Goal: Information Seeking & Learning: Understand process/instructions

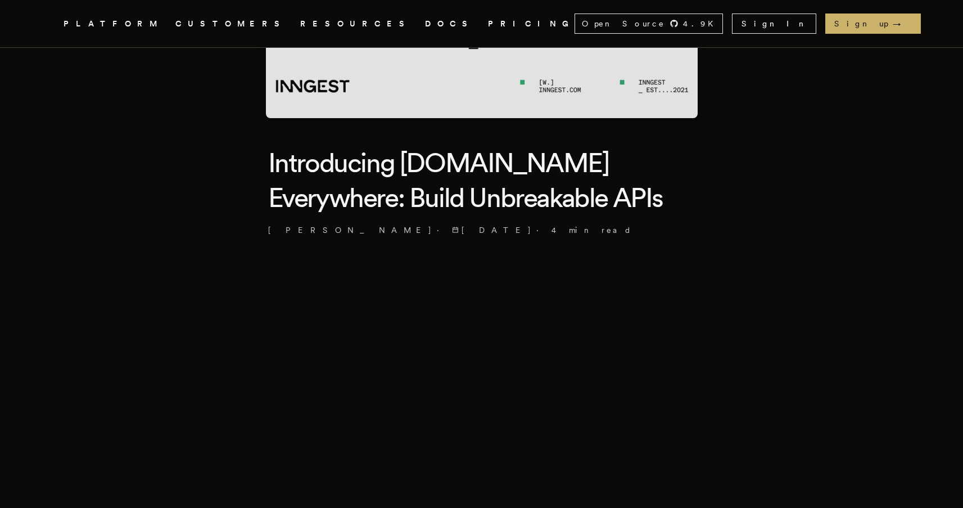
scroll to position [206, 0]
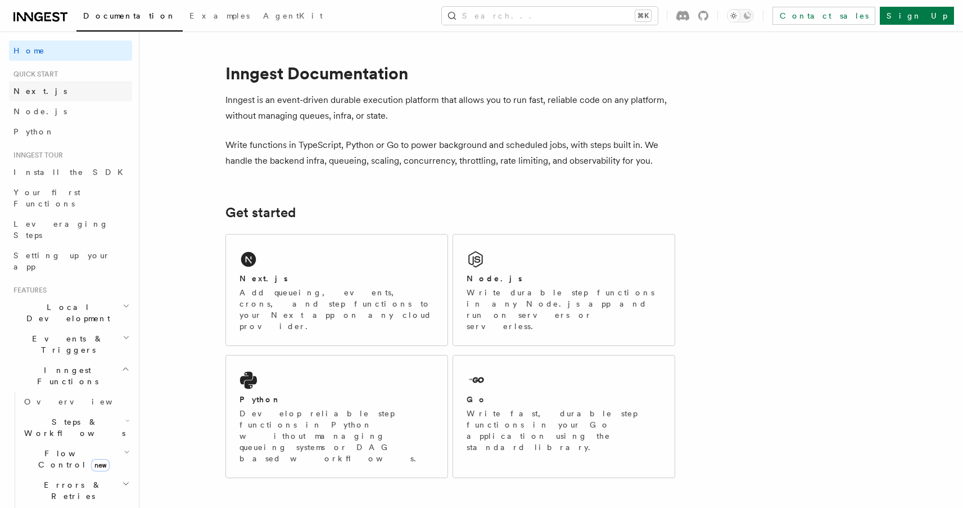
click at [53, 85] on link "Next.js" at bounding box center [70, 91] width 123 height 20
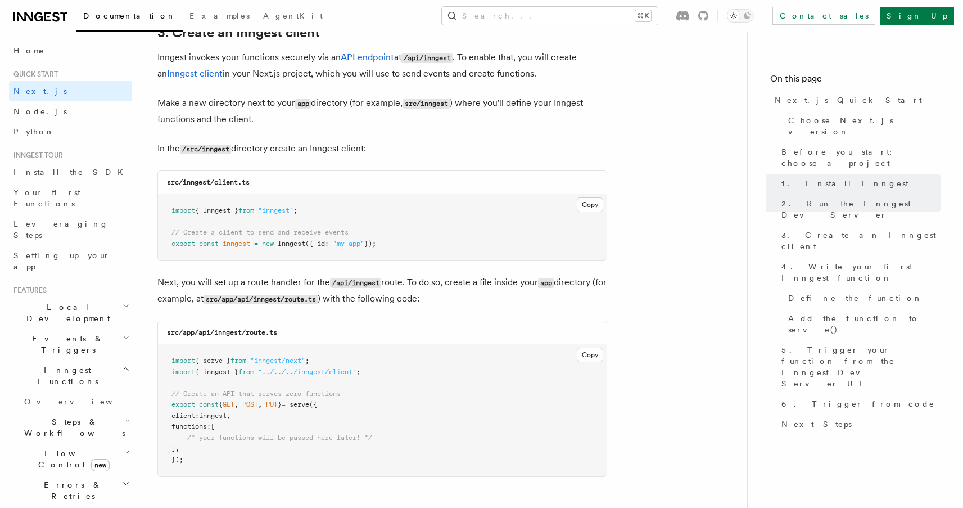
scroll to position [1349, 0]
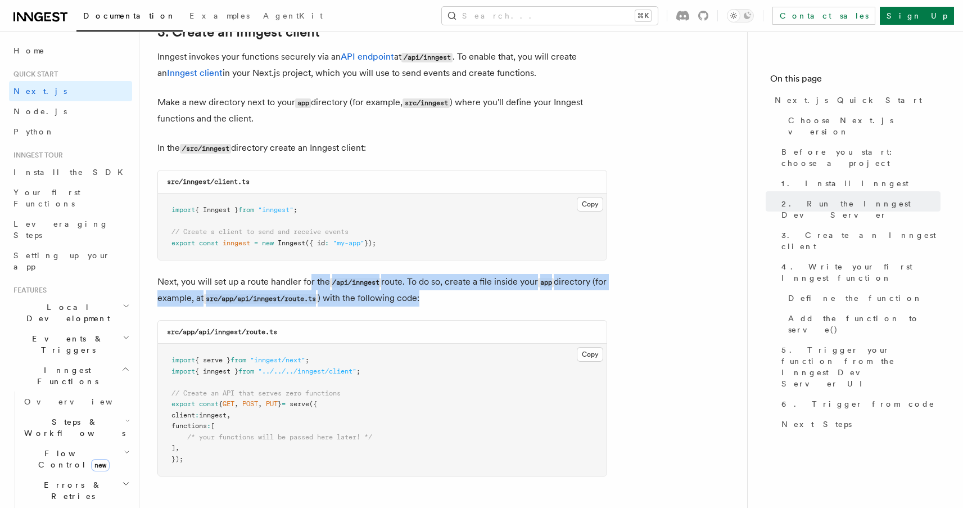
drag, startPoint x: 442, startPoint y: 299, endPoint x: 304, endPoint y: 280, distance: 139.0
click at [308, 278] on p "Next, you will set up a route handler for the /api/inngest route. To do so, cre…" at bounding box center [382, 290] width 450 height 33
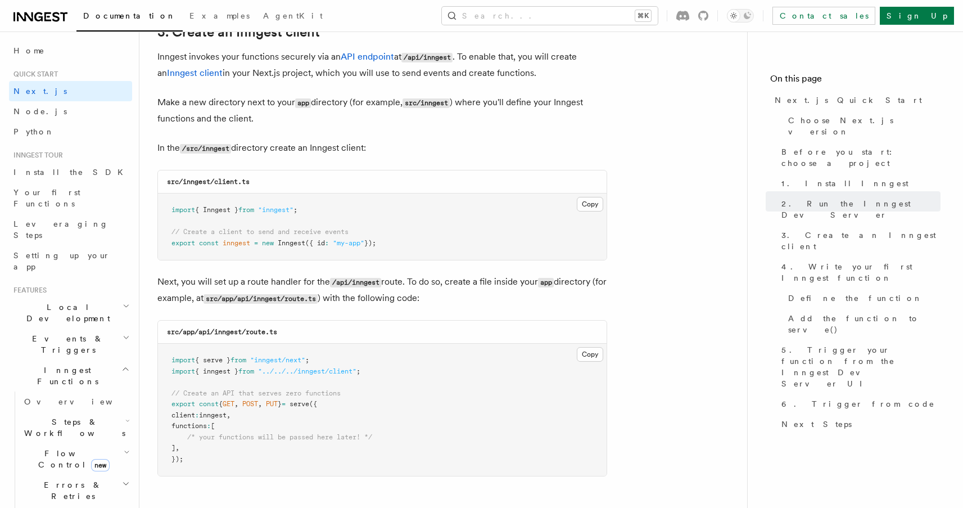
click at [249, 282] on p "Next, you will set up a route handler for the /api/inngest route. To do so, cre…" at bounding box center [382, 290] width 450 height 33
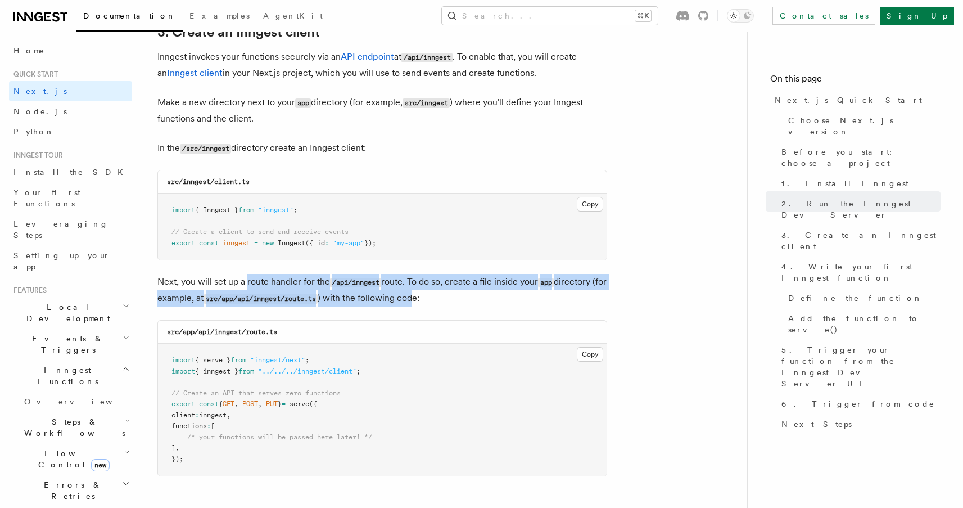
drag, startPoint x: 247, startPoint y: 282, endPoint x: 433, endPoint y: 305, distance: 186.9
click at [433, 305] on p "Next, you will set up a route handler for the /api/inngest route. To do so, cre…" at bounding box center [382, 290] width 450 height 33
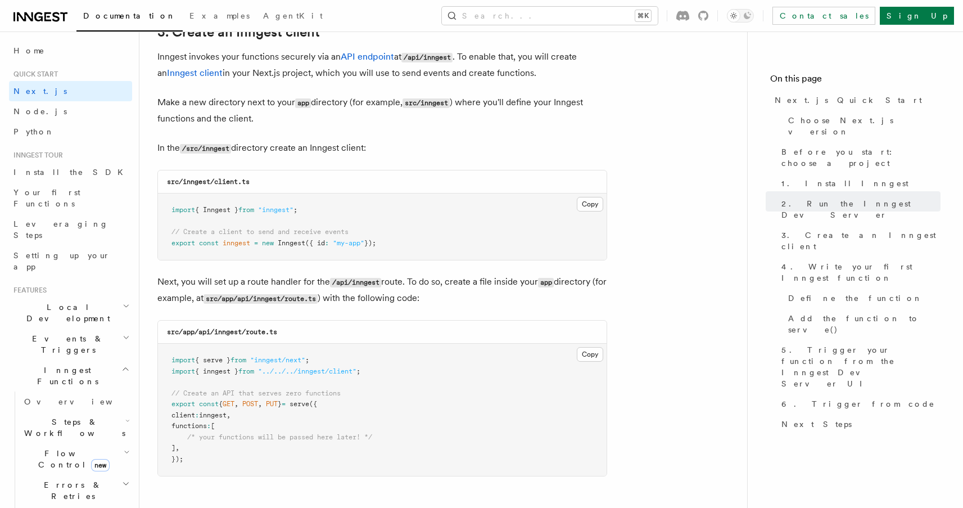
drag, startPoint x: 450, startPoint y: 300, endPoint x: 439, endPoint y: 301, distance: 11.4
click at [450, 300] on p "Next, you will set up a route handler for the /api/inngest route. To do so, cre…" at bounding box center [382, 290] width 450 height 33
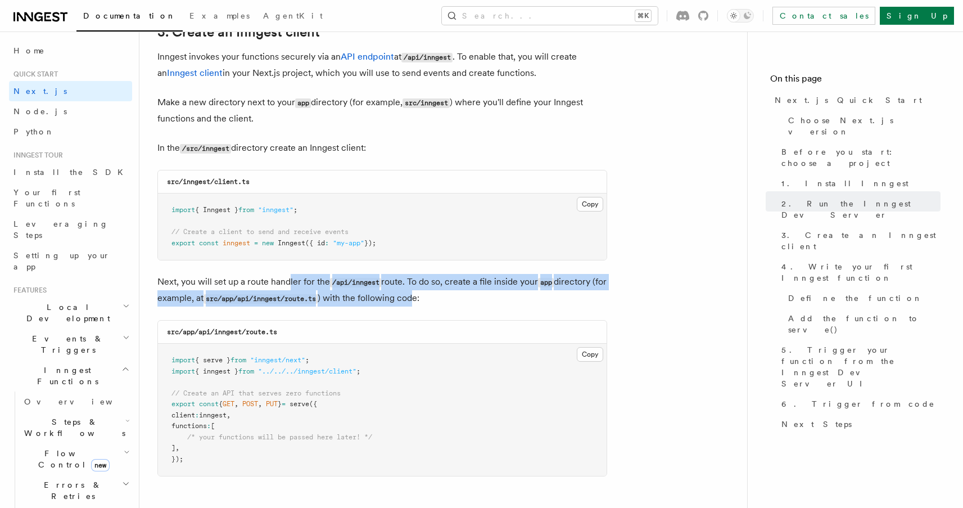
drag, startPoint x: 425, startPoint y: 301, endPoint x: 291, endPoint y: 286, distance: 135.2
click at [291, 286] on p "Next, you will set up a route handler for the /api/inngest route. To do so, cre…" at bounding box center [382, 290] width 450 height 33
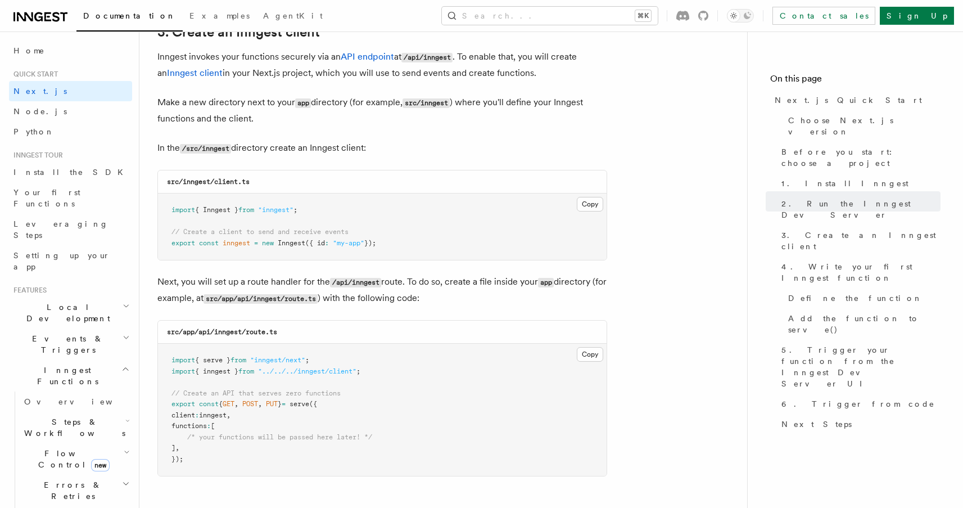
click at [257, 282] on p "Next, you will set up a route handler for the /api/inngest route. To do so, cre…" at bounding box center [382, 290] width 450 height 33
drag, startPoint x: 247, startPoint y: 284, endPoint x: 299, endPoint y: 285, distance: 51.7
click at [299, 285] on p "Next, you will set up a route handler for the /api/inngest route. To do so, cre…" at bounding box center [382, 290] width 450 height 33
click at [368, 292] on p "Next, you will set up a route handler for the /api/inngest route. To do so, cre…" at bounding box center [382, 290] width 450 height 33
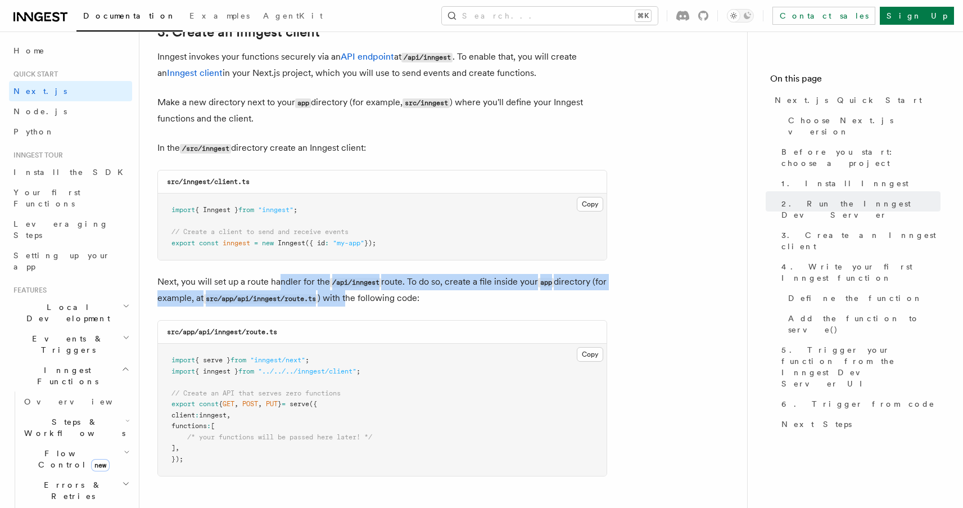
drag, startPoint x: 348, startPoint y: 295, endPoint x: 282, endPoint y: 281, distance: 67.3
click at [282, 281] on p "Next, you will set up a route handler for the /api/inngest route. To do so, cre…" at bounding box center [382, 290] width 450 height 33
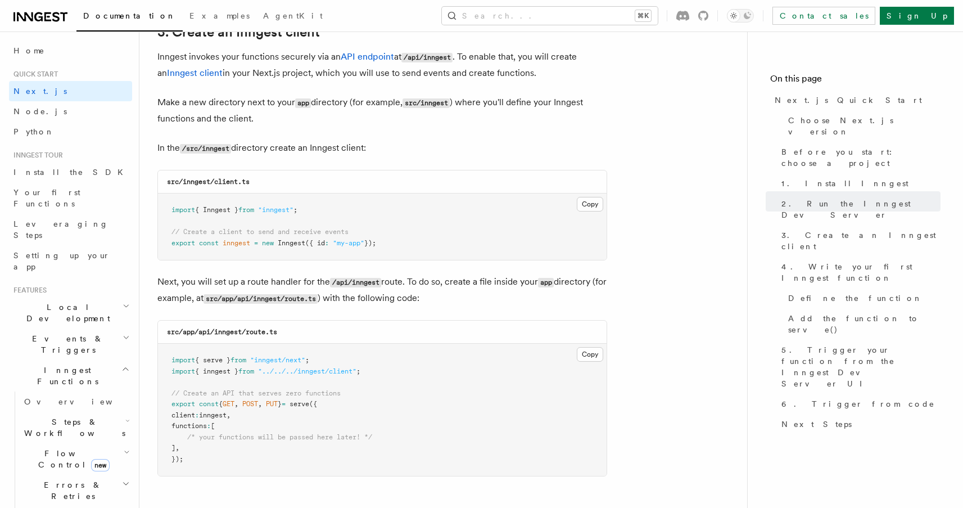
click at [236, 279] on p "Next, you will set up a route handler for the /api/inngest route. To do so, cre…" at bounding box center [382, 290] width 450 height 33
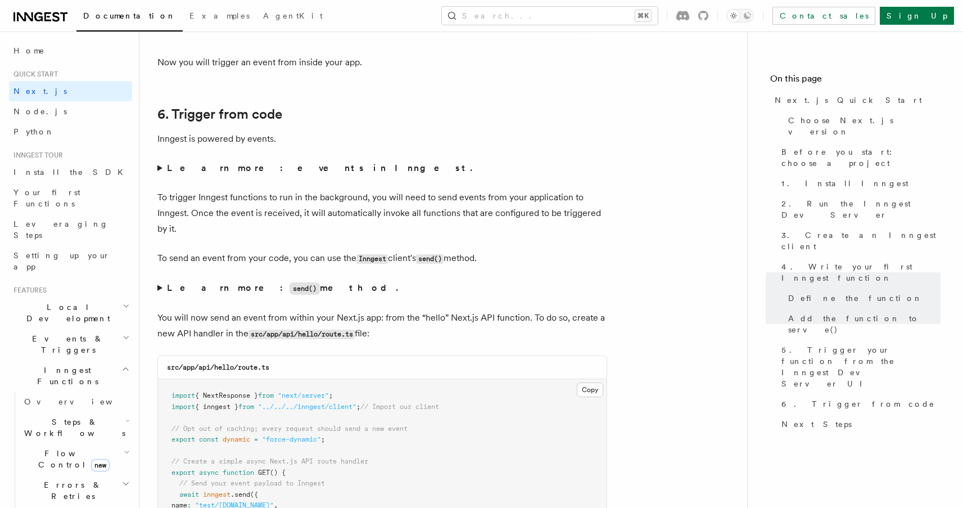
scroll to position [5667, 0]
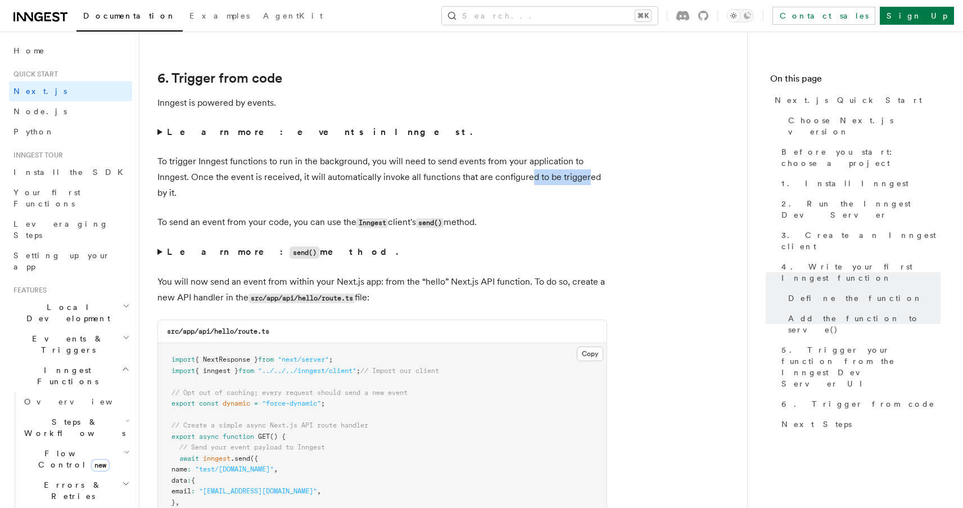
drag, startPoint x: 569, startPoint y: 182, endPoint x: 527, endPoint y: 182, distance: 41.6
click at [527, 182] on p "To trigger Inngest functions to run in the background, you will need to send ev…" at bounding box center [382, 177] width 450 height 47
click at [493, 182] on p "To trigger Inngest functions to run in the background, you will need to send ev…" at bounding box center [382, 177] width 450 height 47
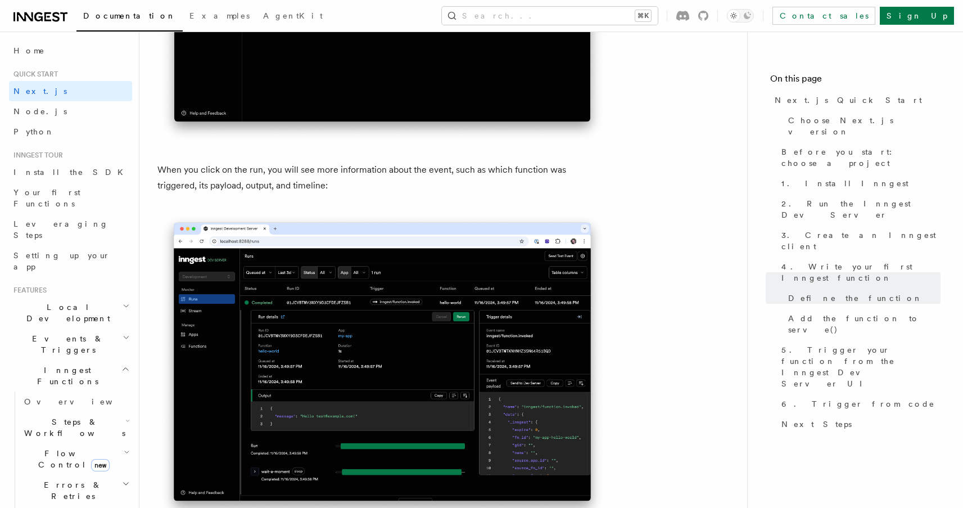
scroll to position [3985, 0]
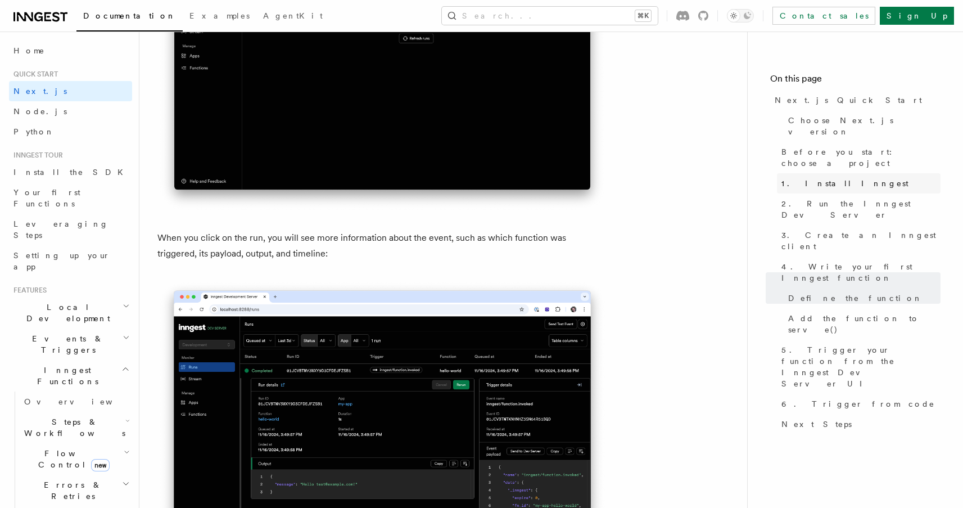
click at [817, 178] on span "1. Install Inngest" at bounding box center [845, 183] width 127 height 11
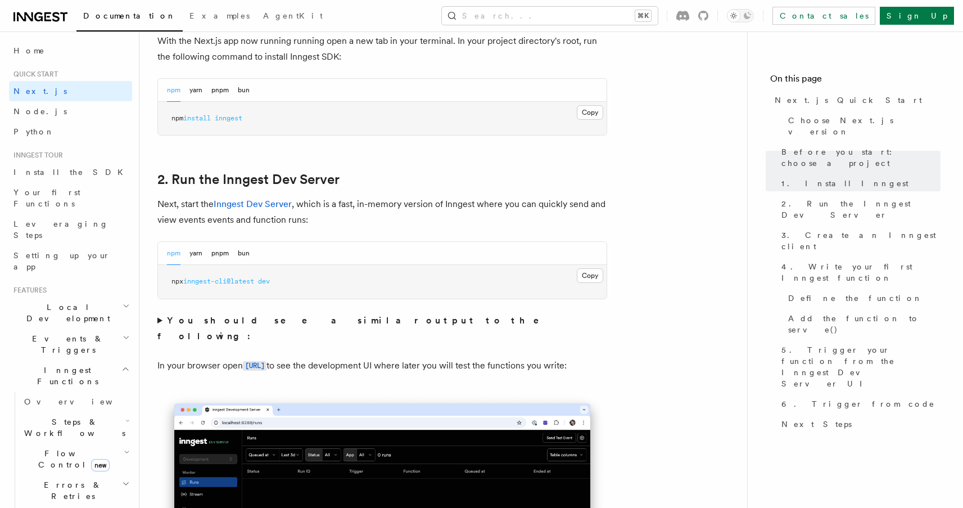
scroll to position [684, 0]
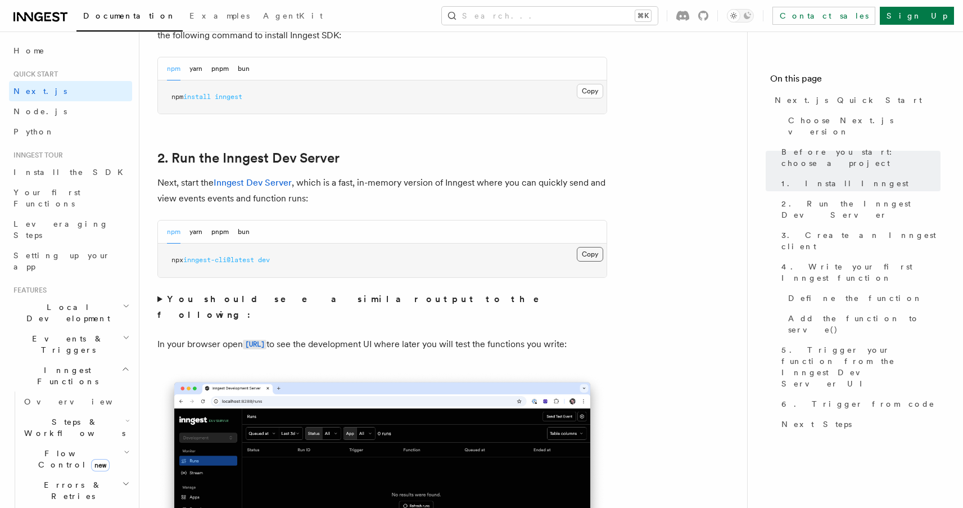
click at [587, 251] on button "Copy Copied" at bounding box center [590, 254] width 26 height 15
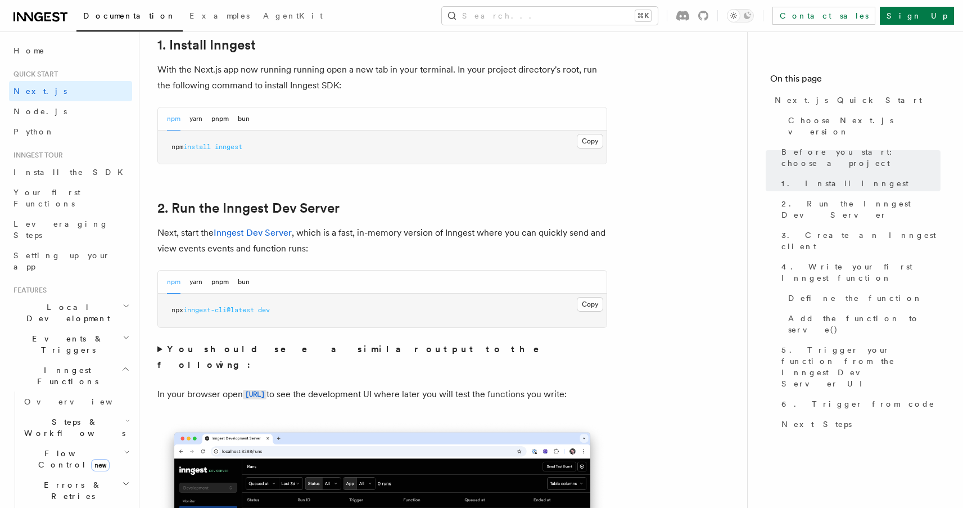
scroll to position [579, 0]
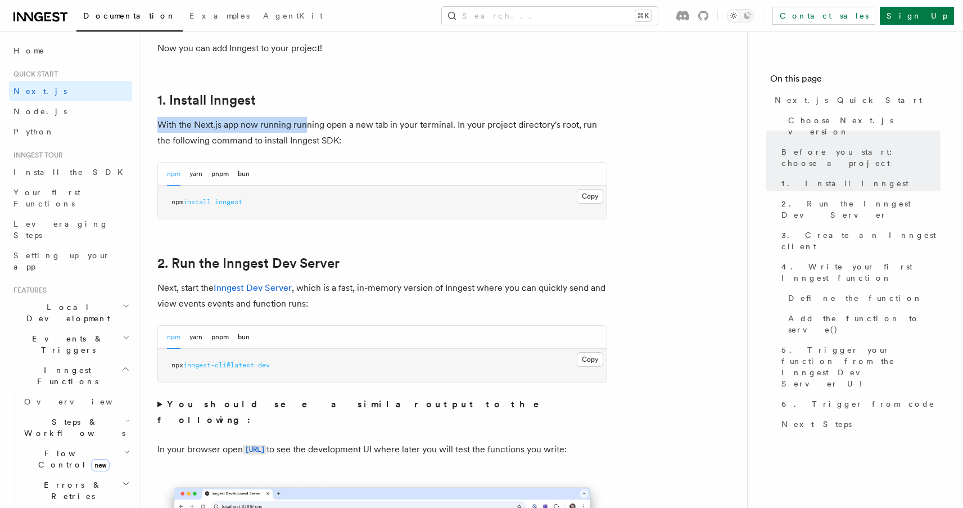
drag, startPoint x: 306, startPoint y: 125, endPoint x: 419, endPoint y: 108, distance: 114.3
click at [408, 120] on p "With the Next.js app now running running open a new tab in your terminal. In yo…" at bounding box center [382, 132] width 450 height 31
drag, startPoint x: 373, startPoint y: 125, endPoint x: 434, endPoint y: 117, distance: 61.2
click at [434, 118] on p "With the Next.js app now running running open a new tab in your terminal. In yo…" at bounding box center [382, 132] width 450 height 31
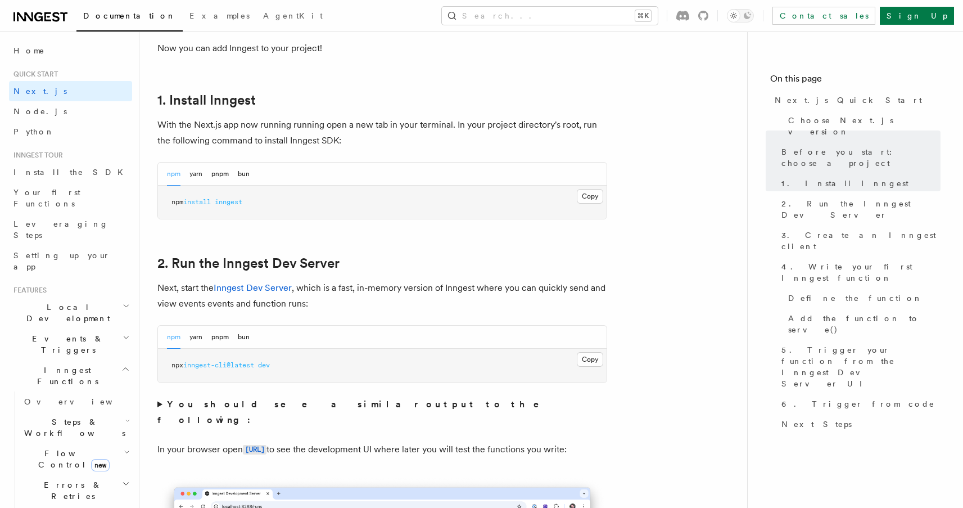
click at [448, 117] on p "With the Next.js app now running running open a new tab in your terminal. In yo…" at bounding box center [382, 132] width 450 height 31
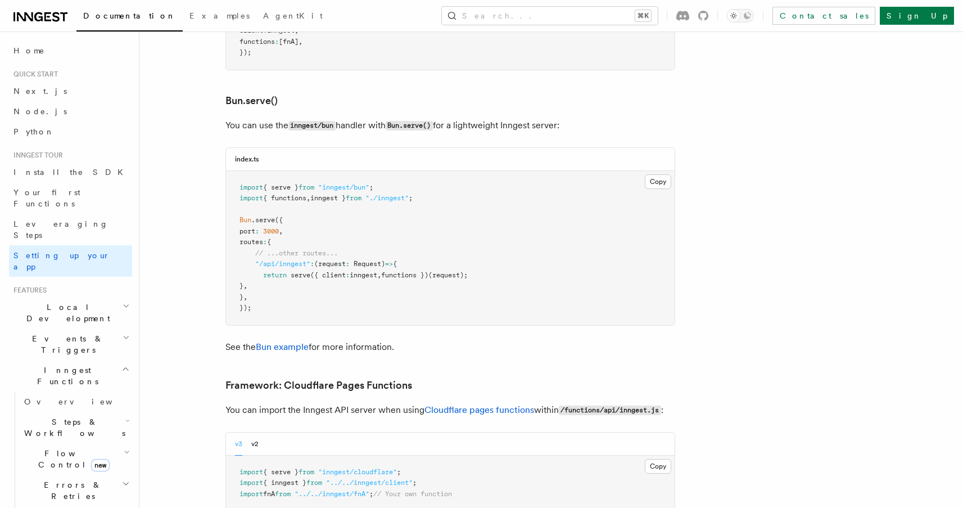
scroll to position [1453, 0]
